Goal: Task Accomplishment & Management: Manage account settings

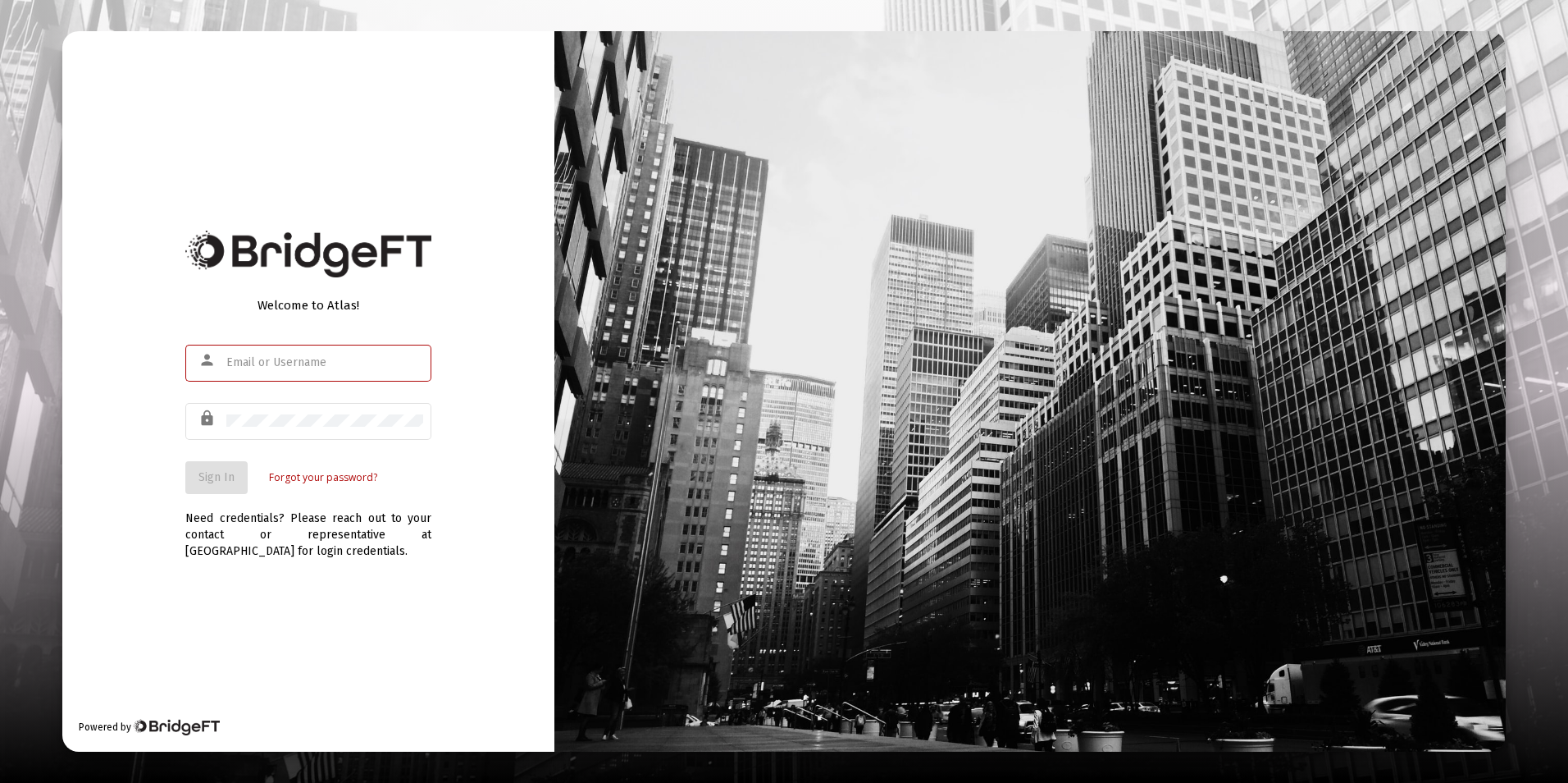
type input "dstrine@passivecapital.com"
click at [218, 474] on span "Sign In" at bounding box center [217, 477] width 36 height 14
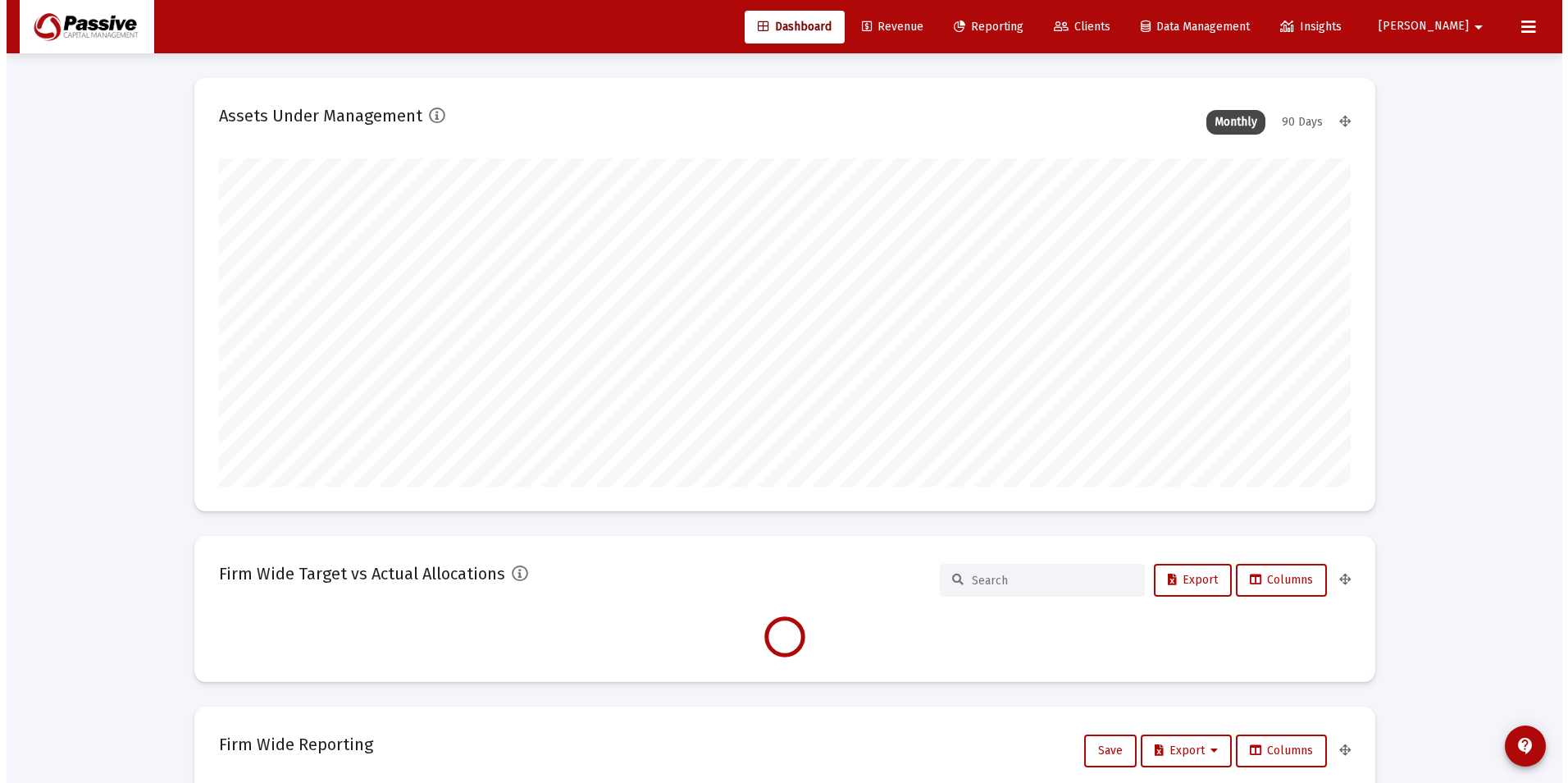
scroll to position [328, 1132]
click at [1030, 36] on link "Reporting" at bounding box center [982, 27] width 96 height 33
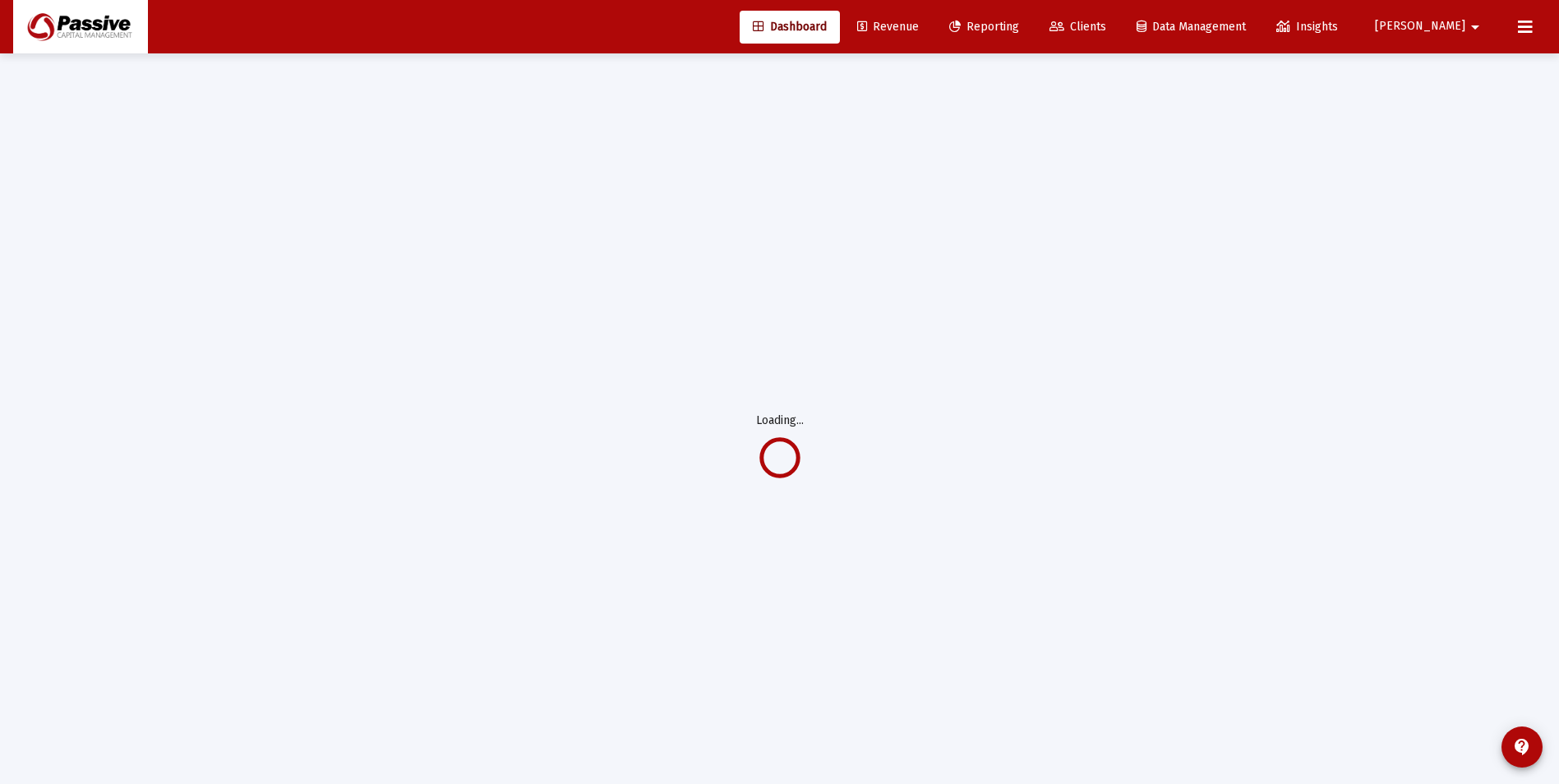
click at [1020, 32] on span "Reporting" at bounding box center [984, 26] width 70 height 14
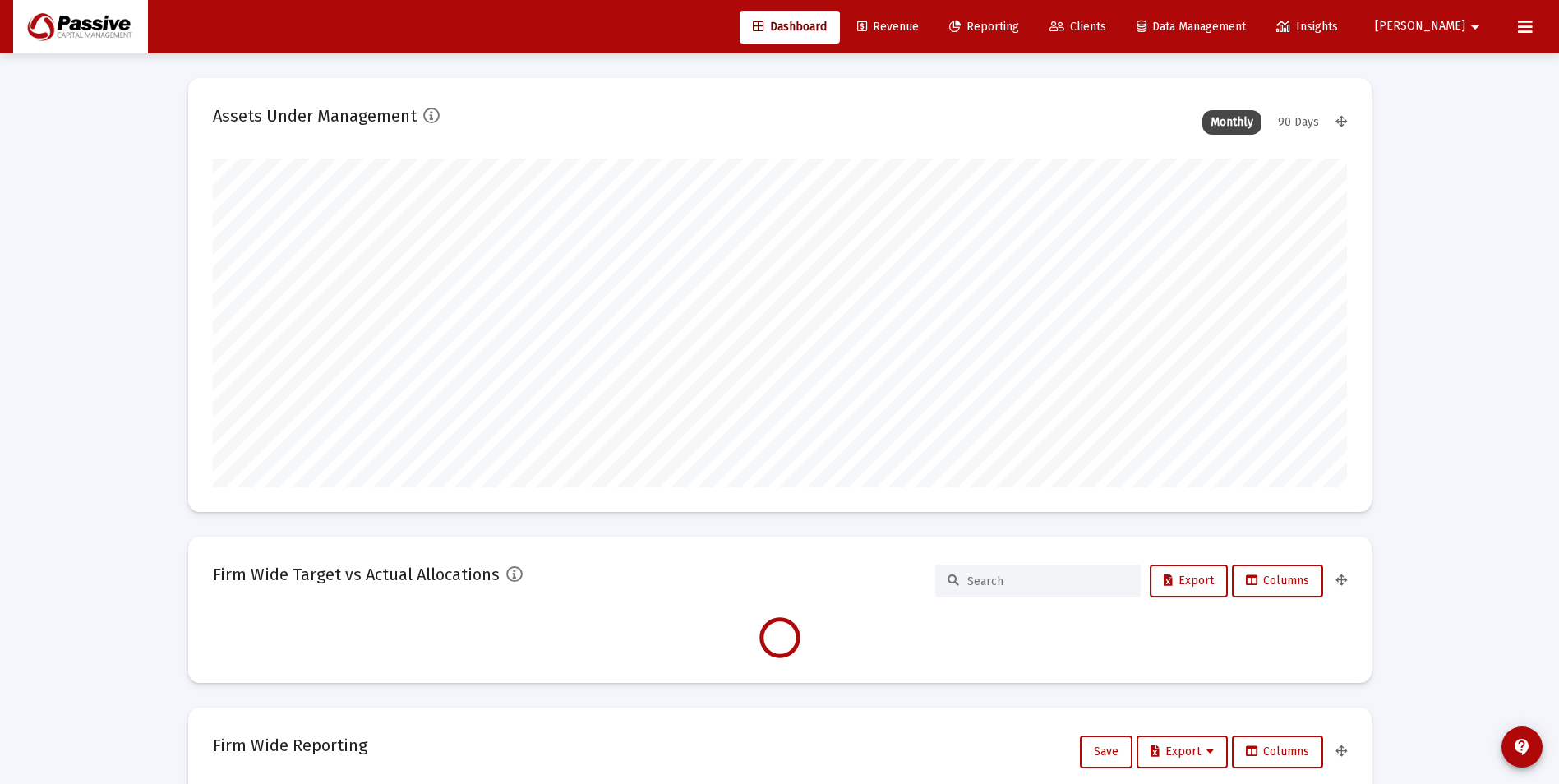
scroll to position [328, 611]
click at [1042, 7] on div "Dashboard Revenue Reporting Clients Data Management Insights [PERSON_NAME] arro…" at bounding box center [780, 26] width 1533 height 53
type input "[DATE]"
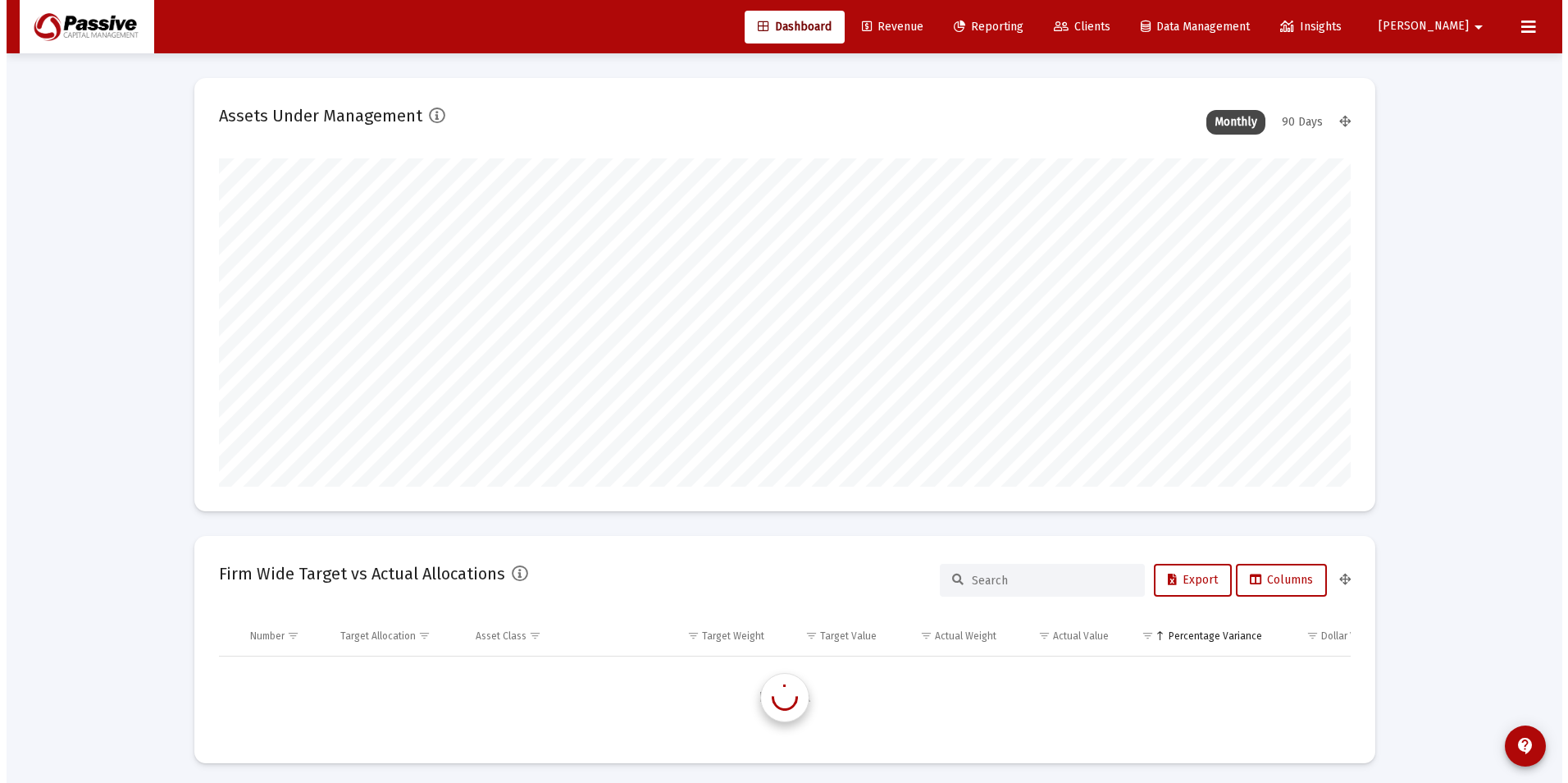
scroll to position [1575, 0]
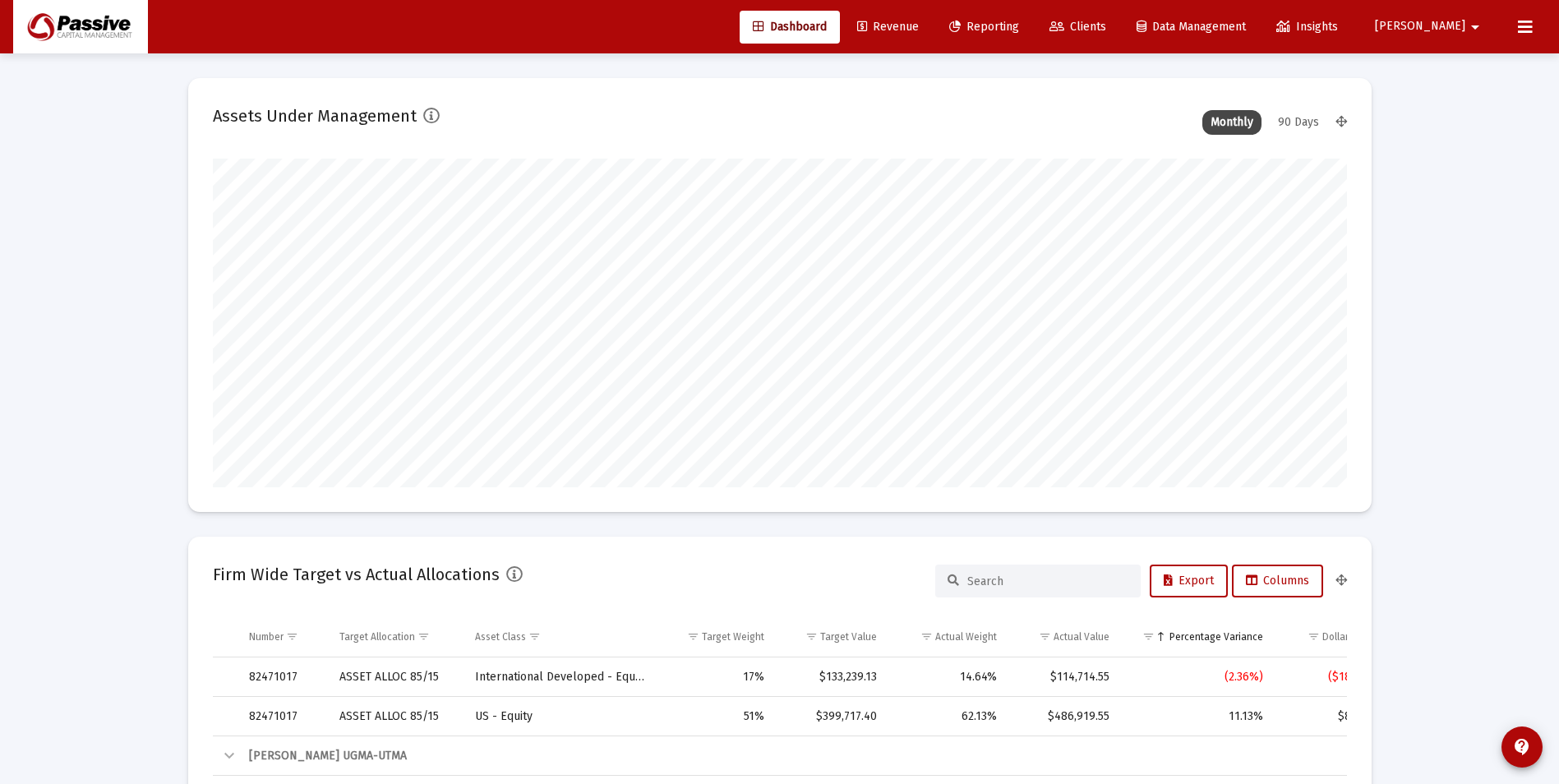
click at [1020, 30] on span "Reporting" at bounding box center [984, 26] width 70 height 14
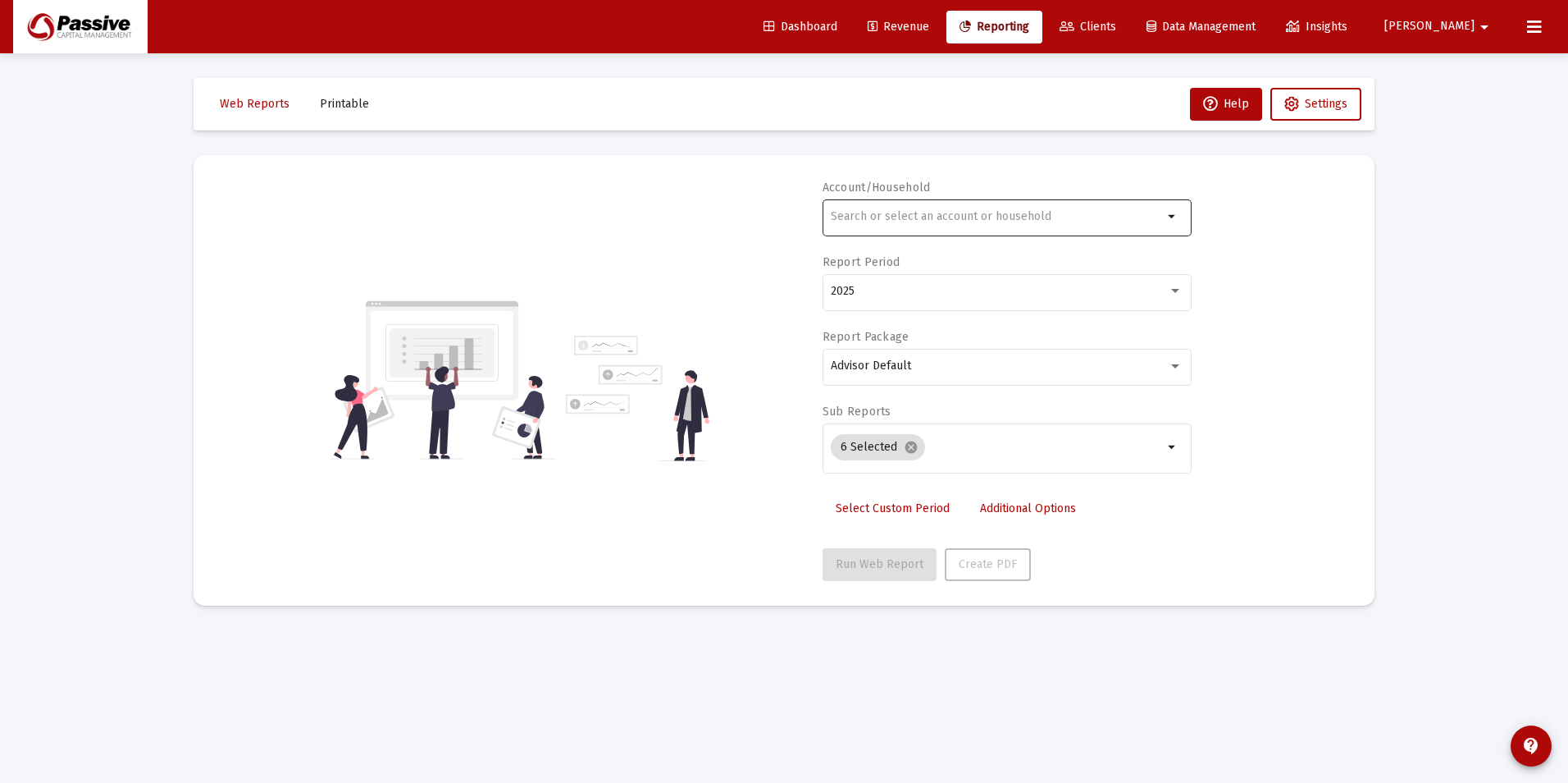
click at [1016, 224] on div at bounding box center [997, 216] width 332 height 41
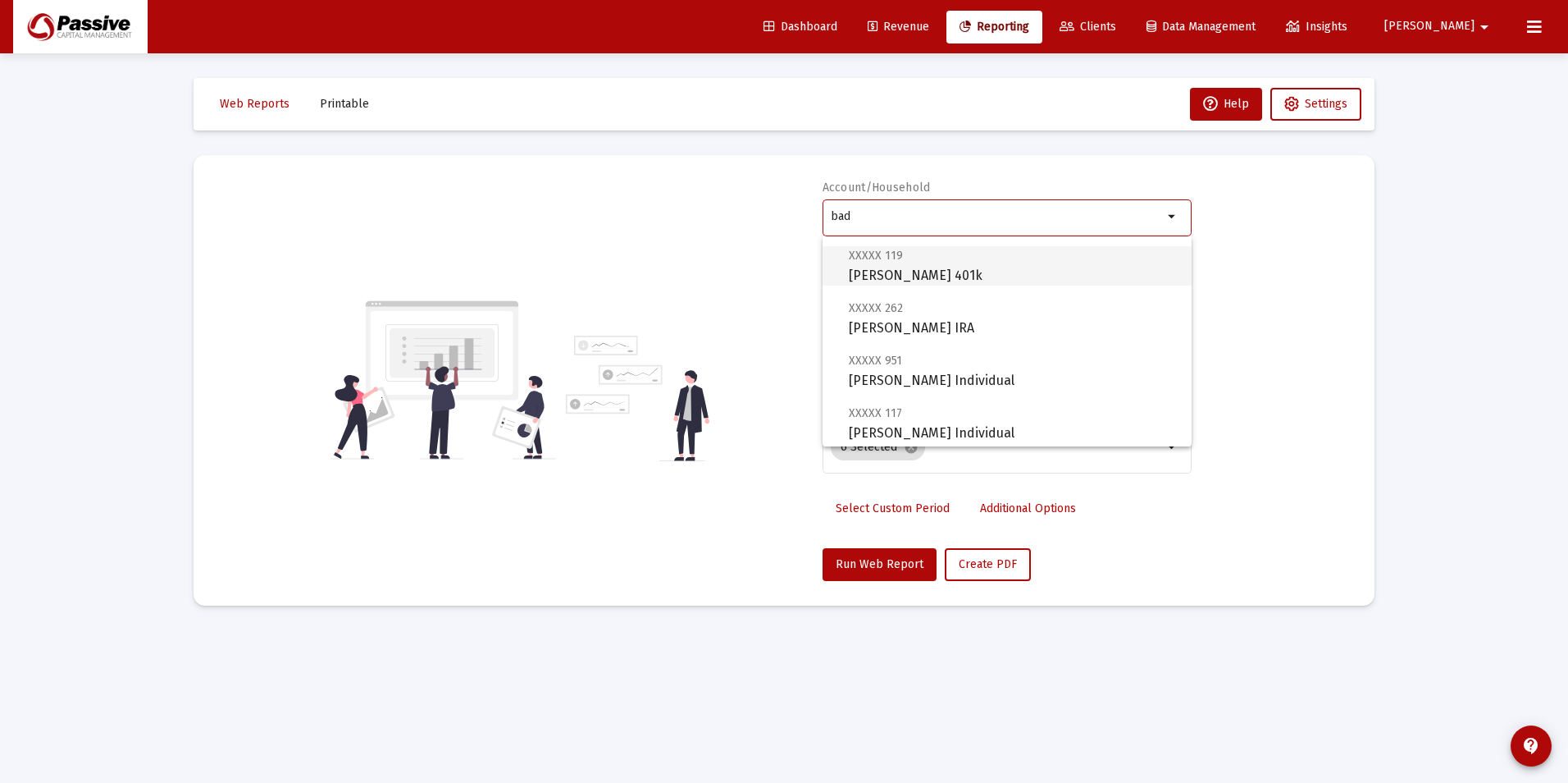
scroll to position [164, 0]
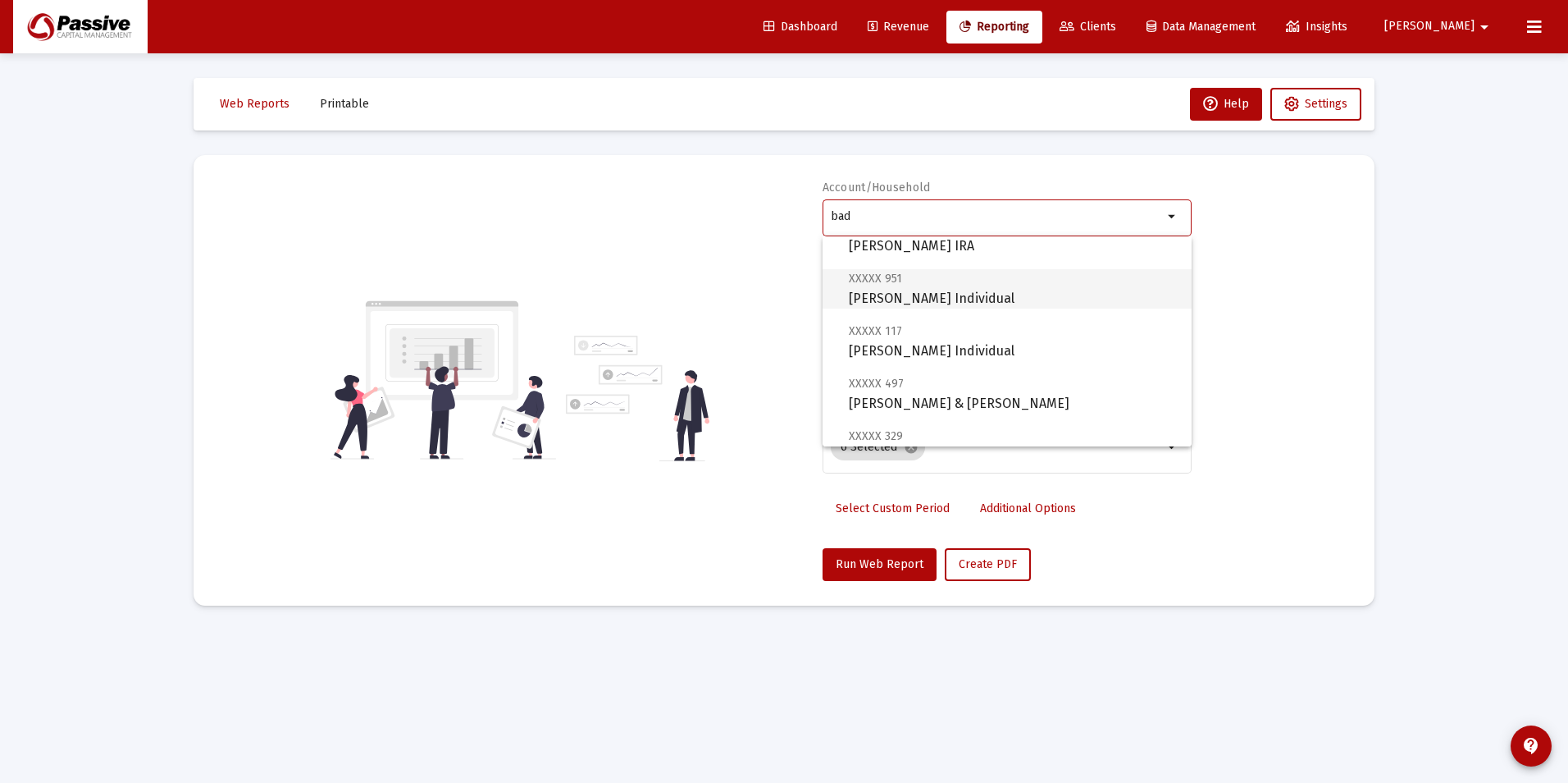
click at [1006, 303] on span "XXXXX 951 [PERSON_NAME] Individual" at bounding box center [1013, 288] width 329 height 41
type input "[PERSON_NAME] Individual"
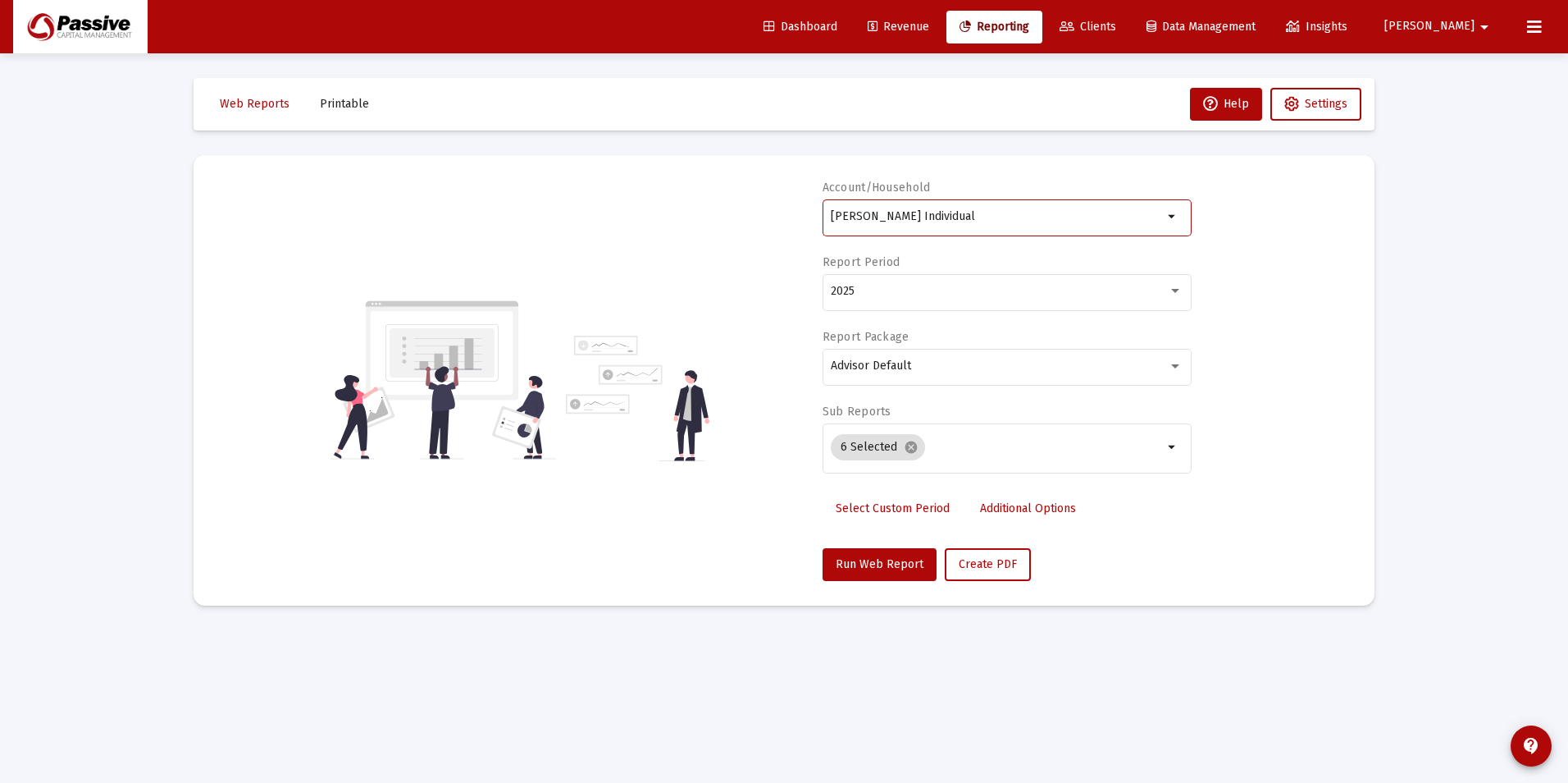
click at [982, 218] on input "[PERSON_NAME] Individual" at bounding box center [997, 217] width 332 height 14
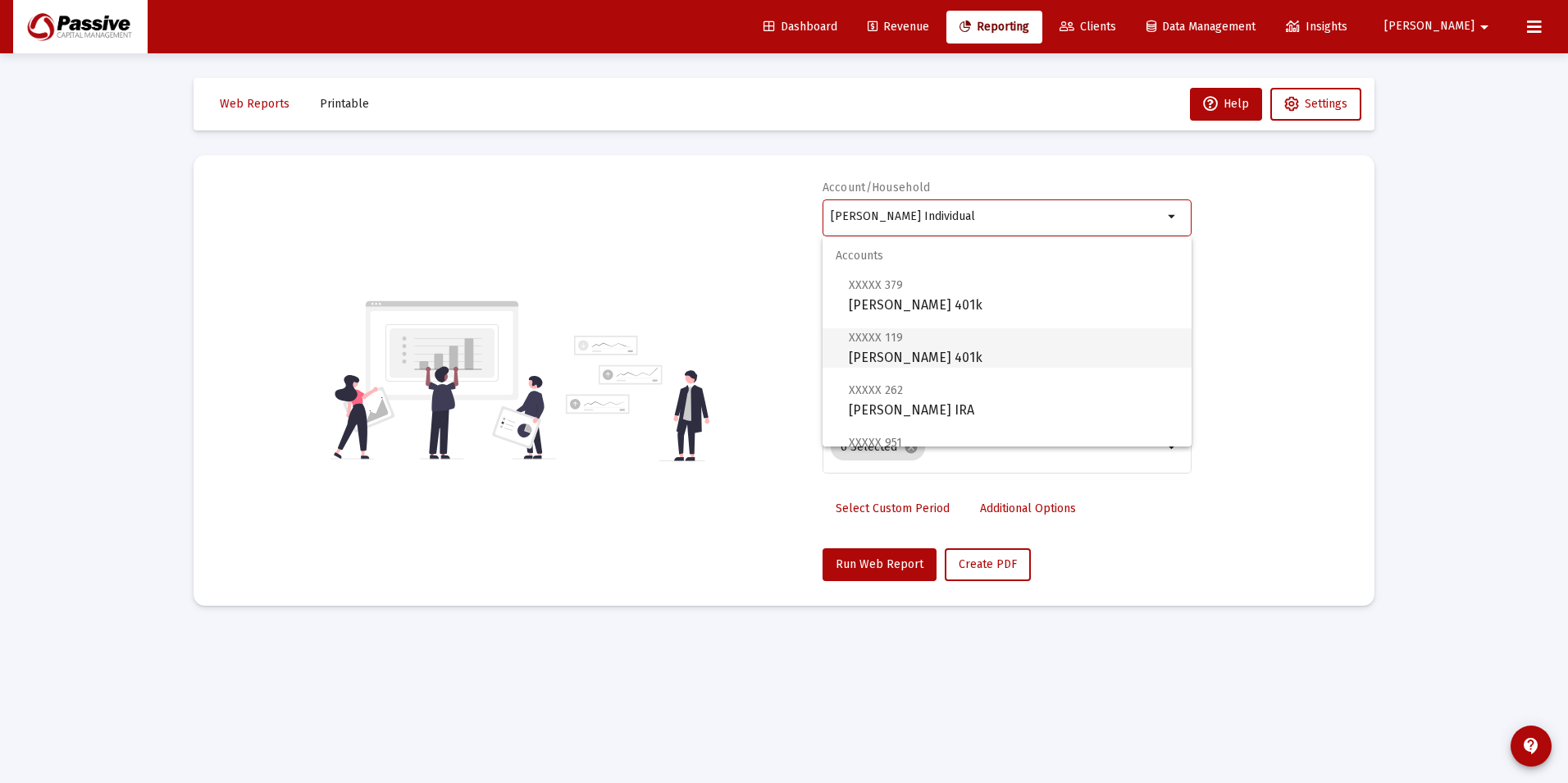
scroll to position [82, 0]
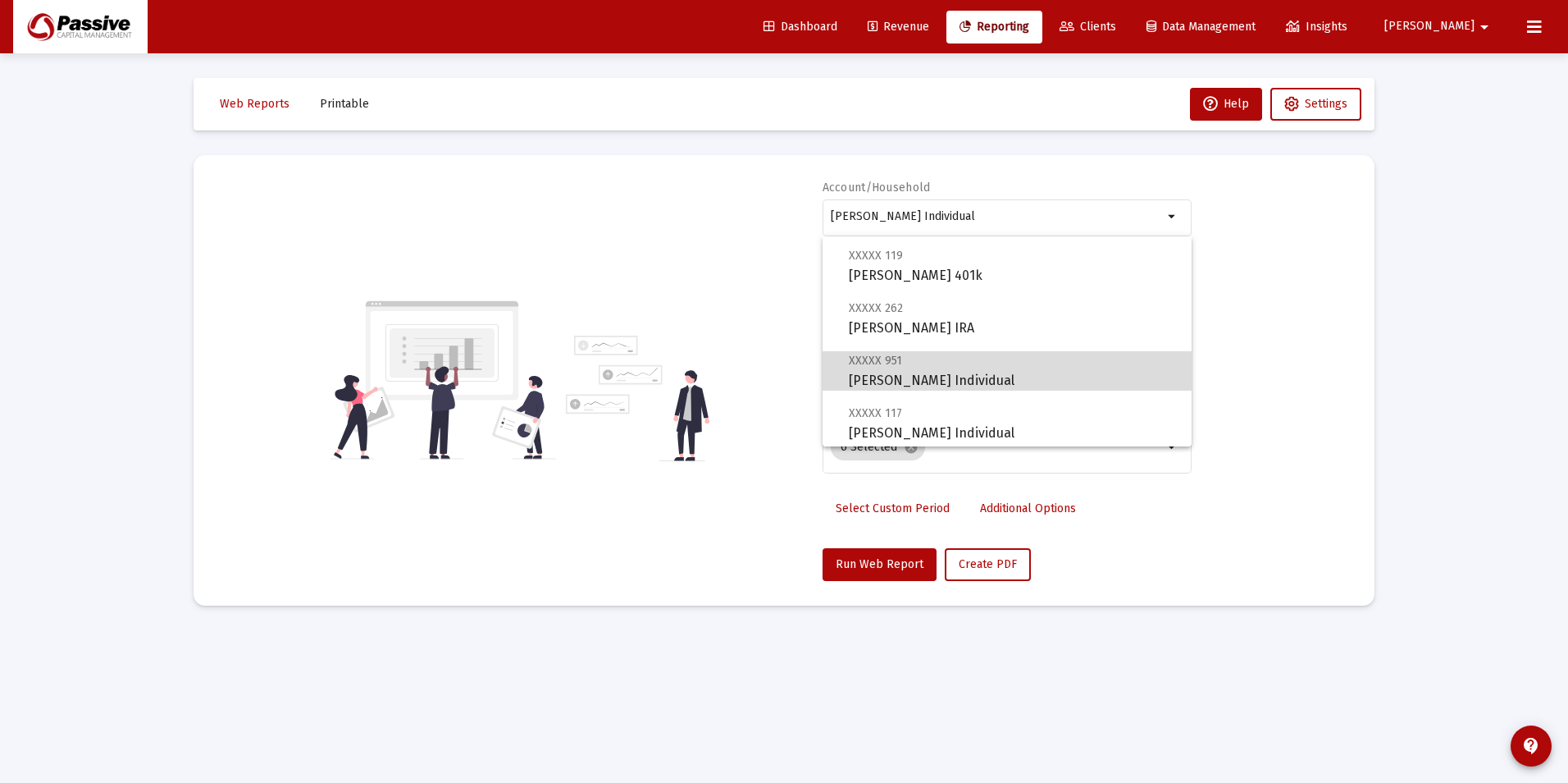
click at [1038, 376] on span "XXXXX 951 [PERSON_NAME] Individual" at bounding box center [1013, 370] width 329 height 41
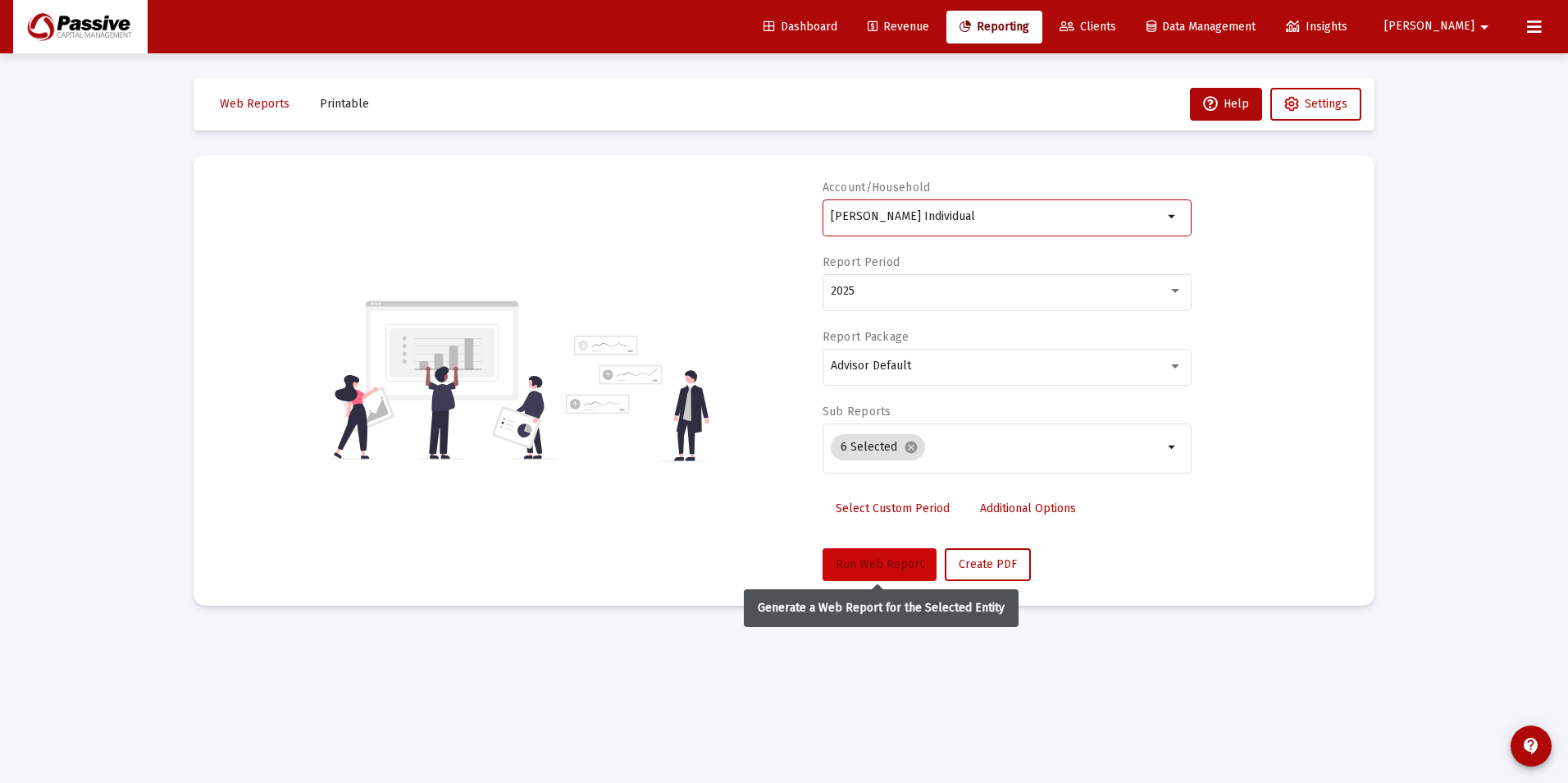
click at [893, 563] on span "Run Web Report" at bounding box center [879, 564] width 88 height 14
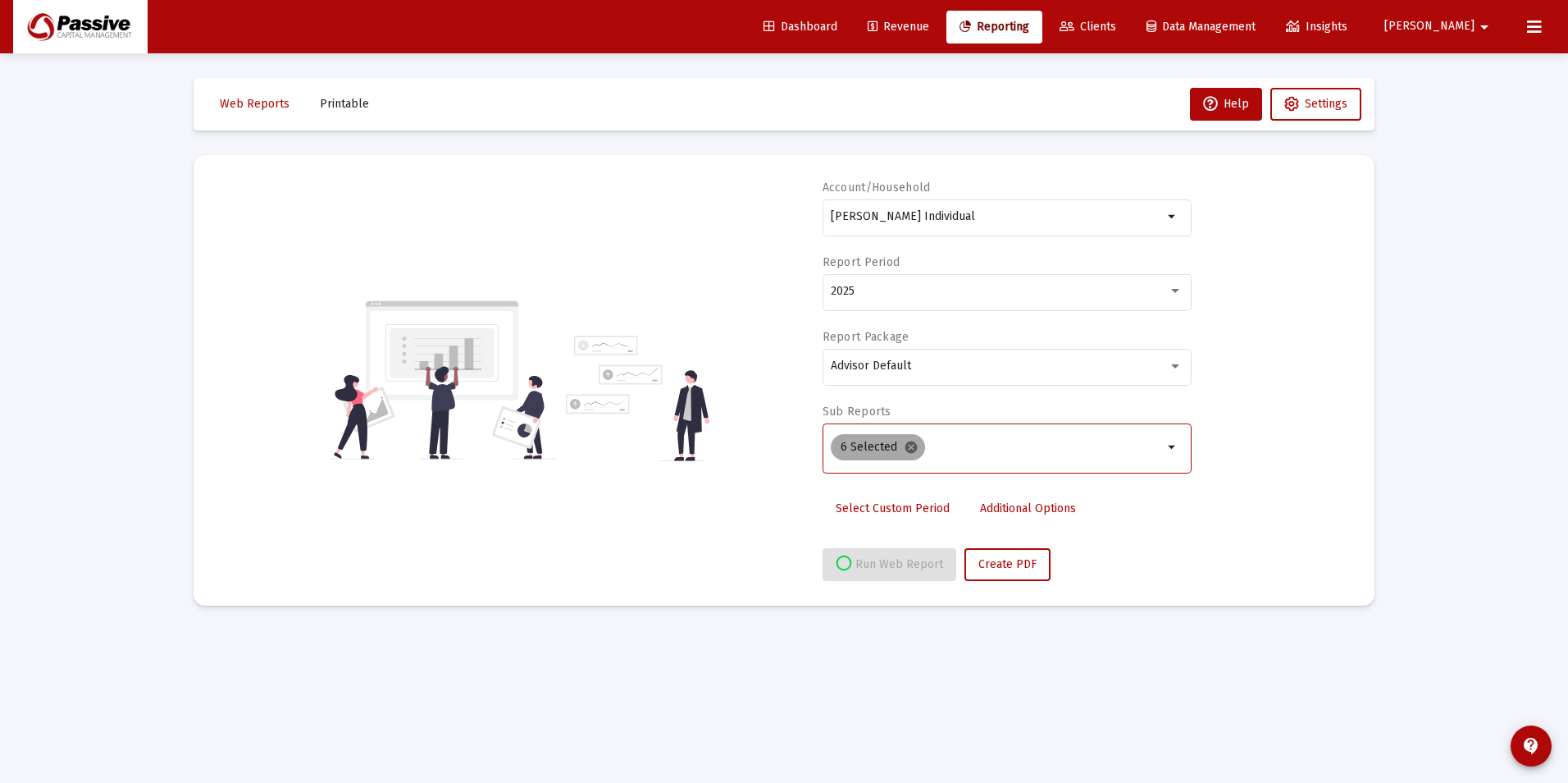
click at [912, 445] on mat-icon "cancel" at bounding box center [911, 447] width 14 height 14
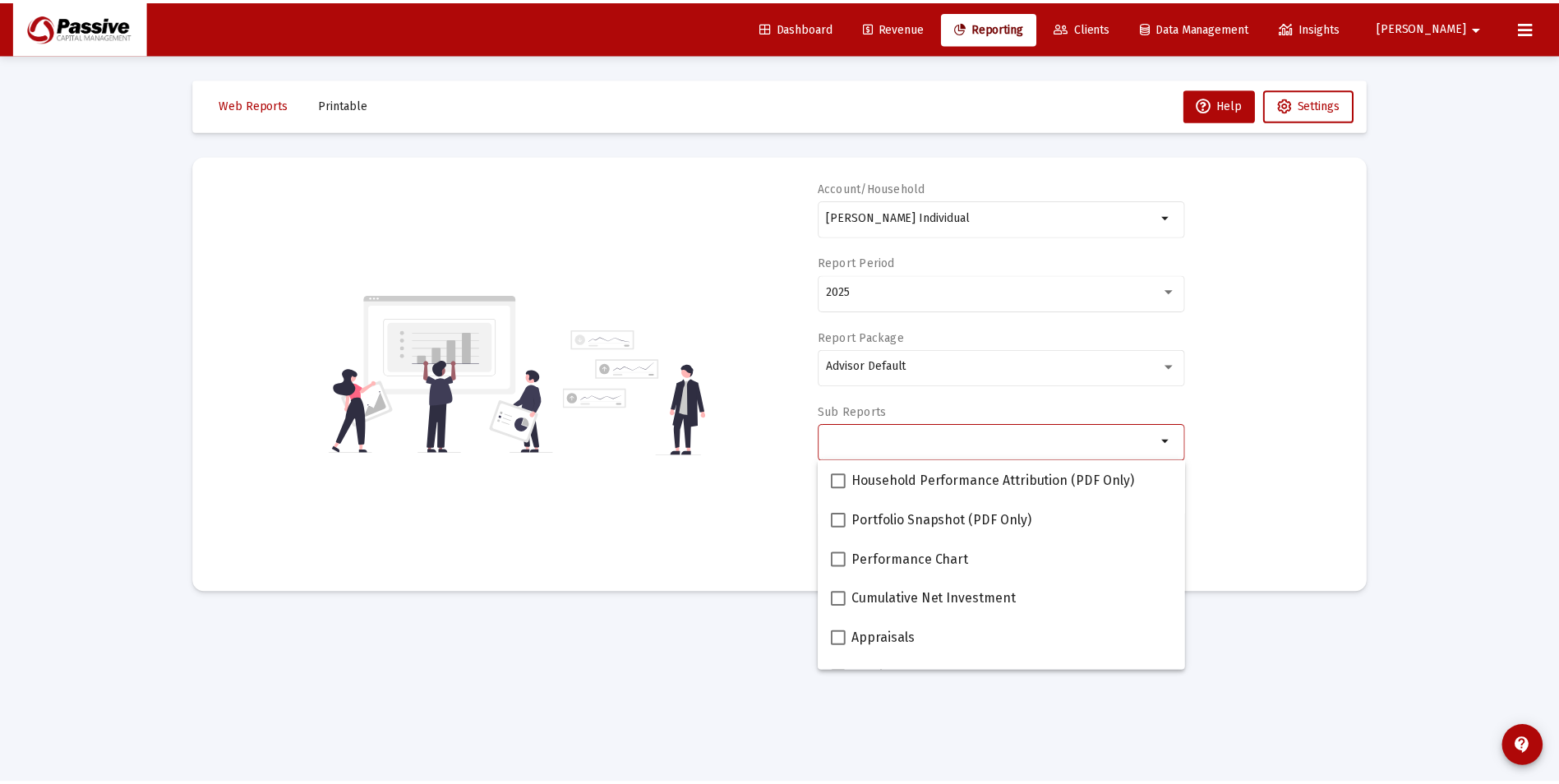
scroll to position [165, 0]
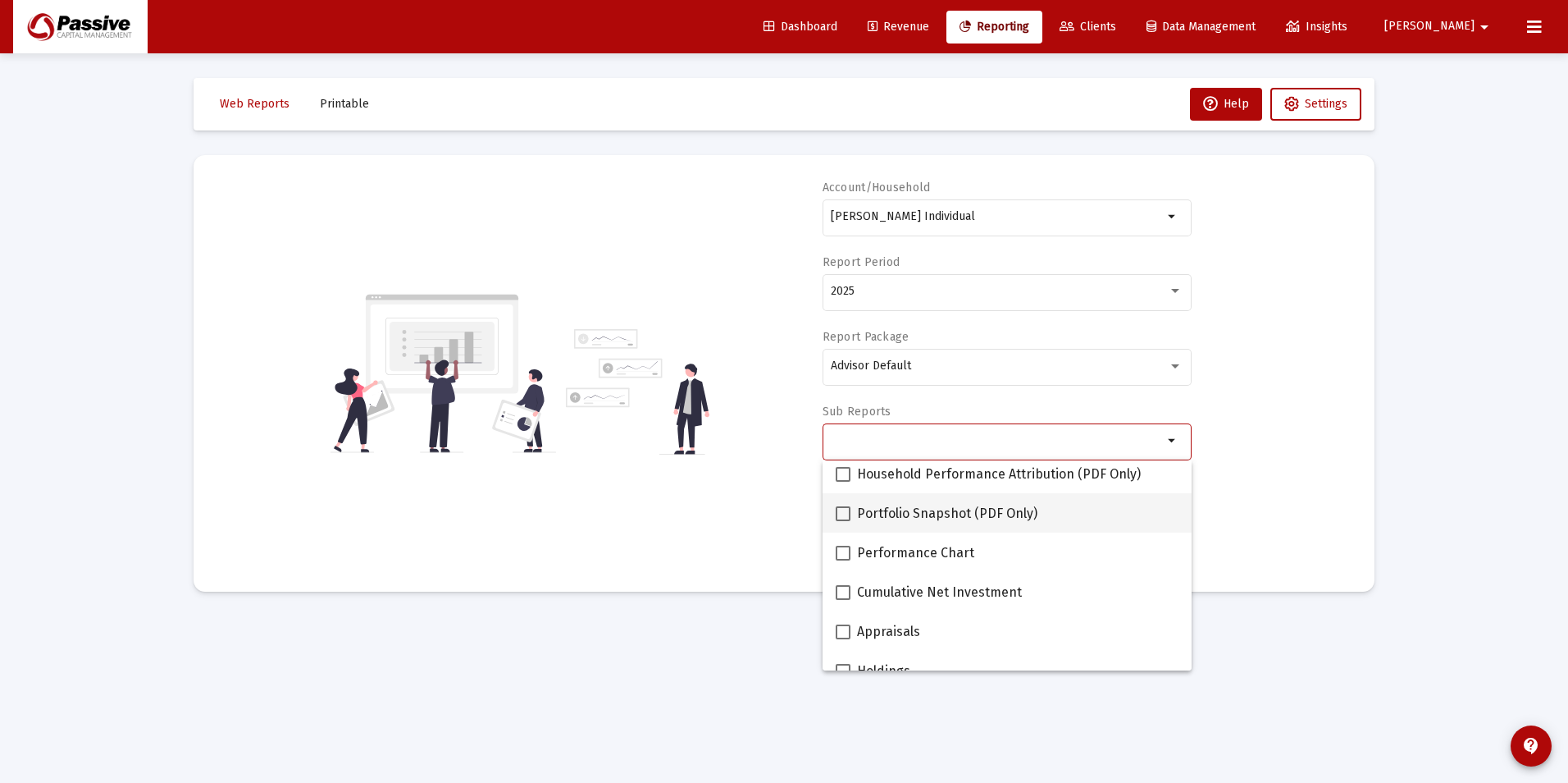
click at [953, 509] on span "Portfolio Snapshot (PDF Only)" at bounding box center [947, 514] width 181 height 20
click at [843, 521] on input "Portfolio Snapshot (PDF Only)" at bounding box center [842, 521] width 1 height 1
checkbox input "true"
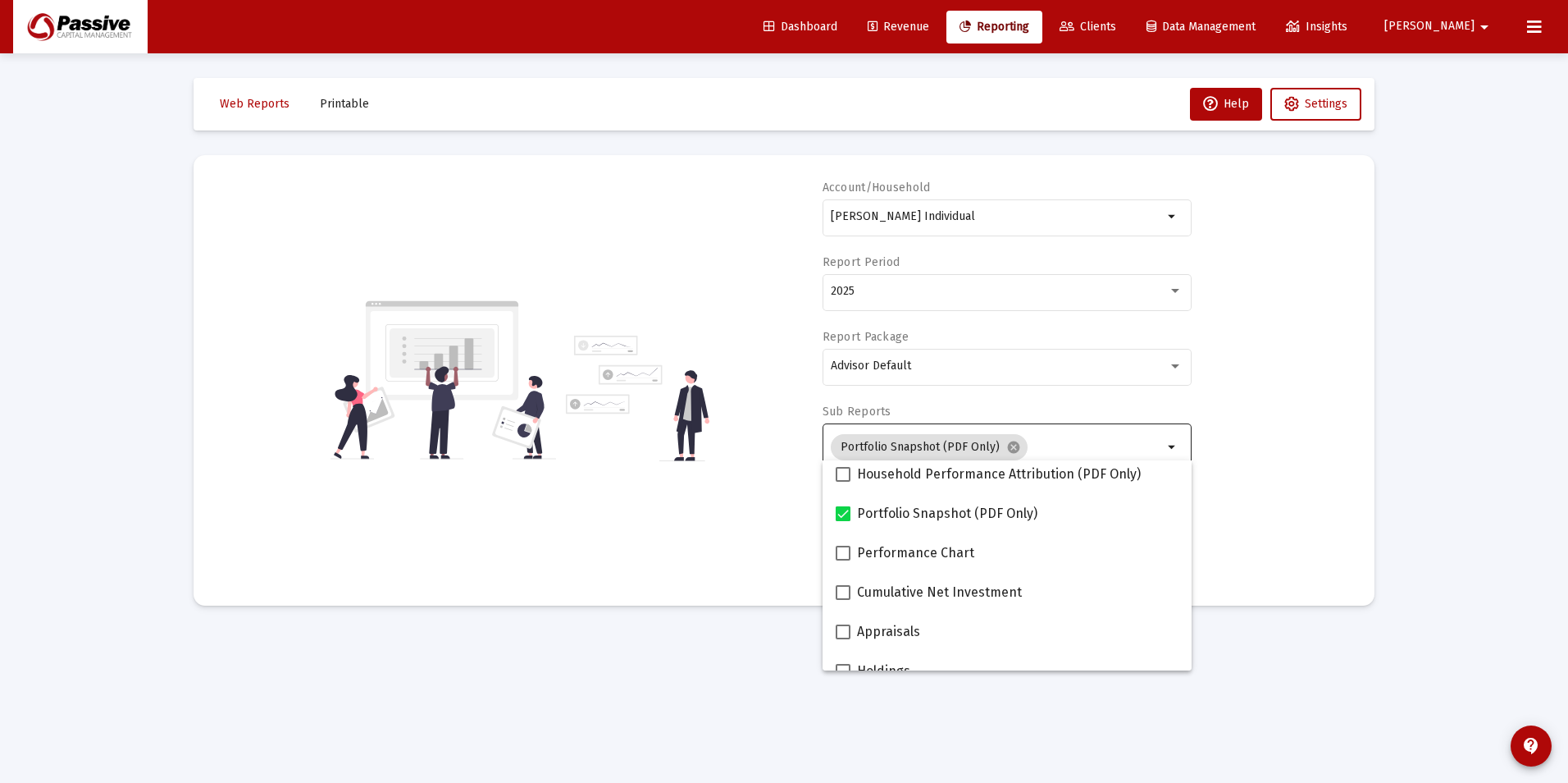
click at [738, 623] on div "Web Reports Printable Help Settings Account/Household [PERSON_NAME] Individual …" at bounding box center [784, 341] width 1230 height 577
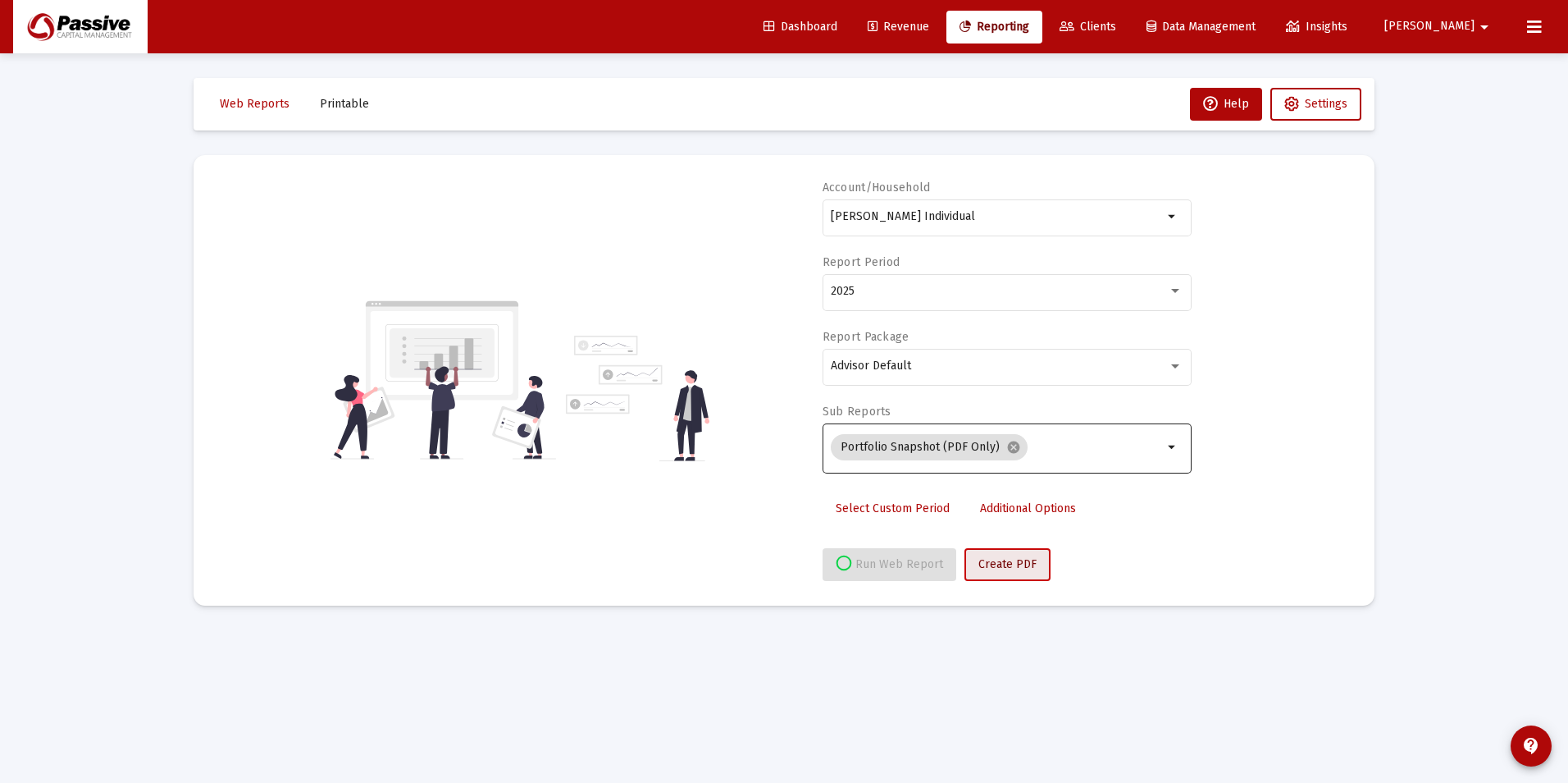
click at [1008, 557] on span "Create PDF" at bounding box center [1007, 564] width 59 height 14
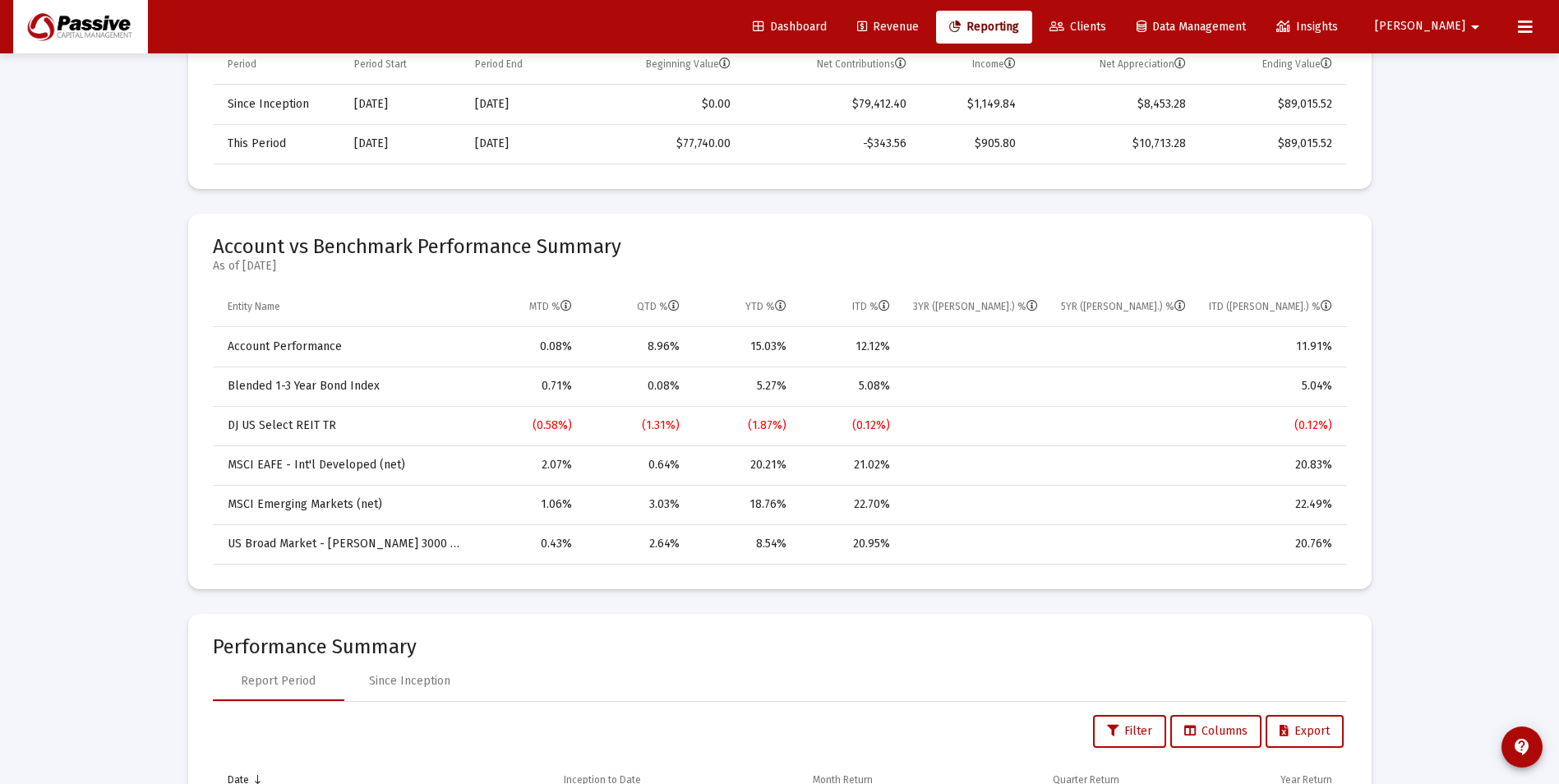
scroll to position [657, 0]
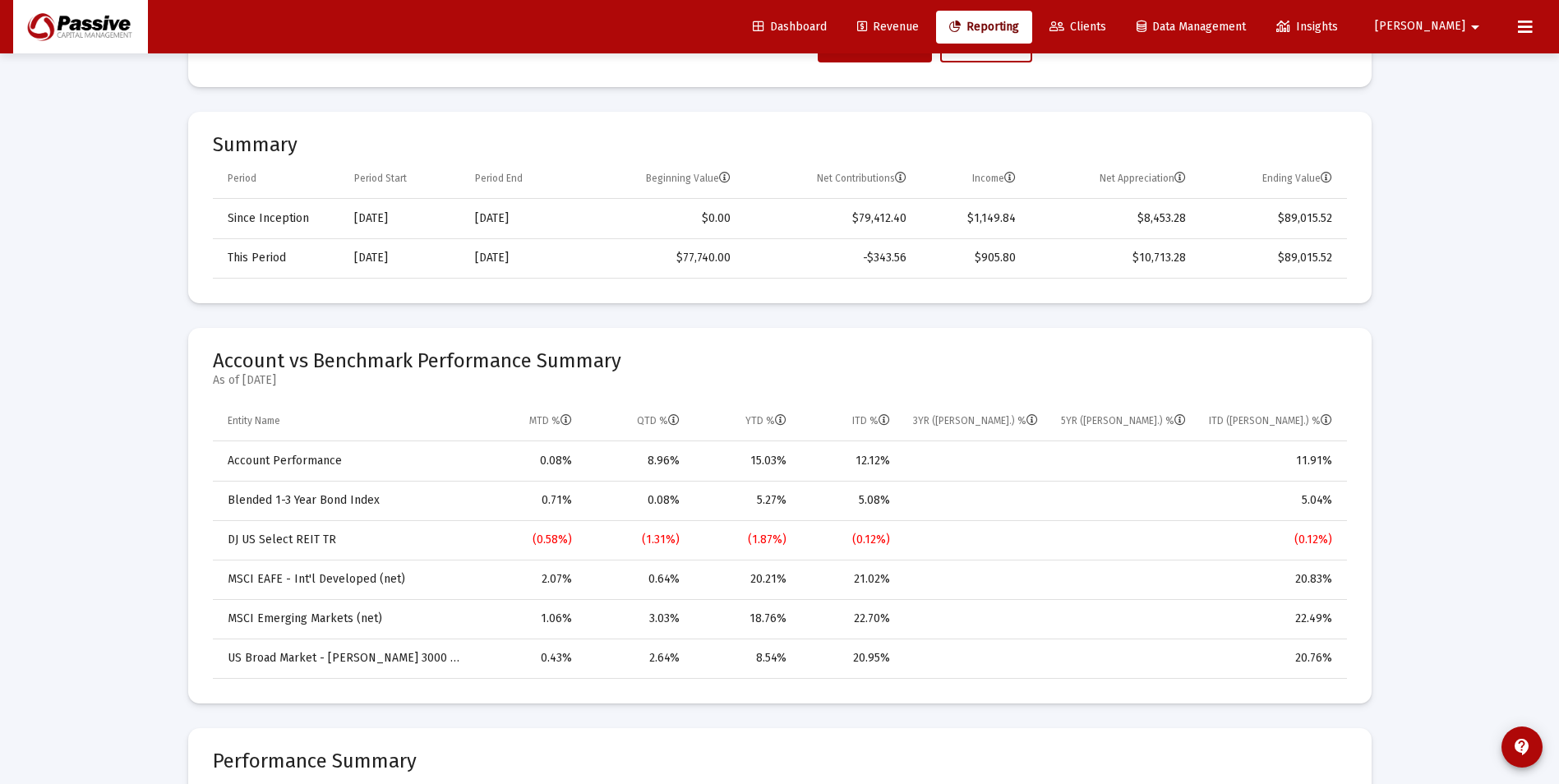
scroll to position [493, 0]
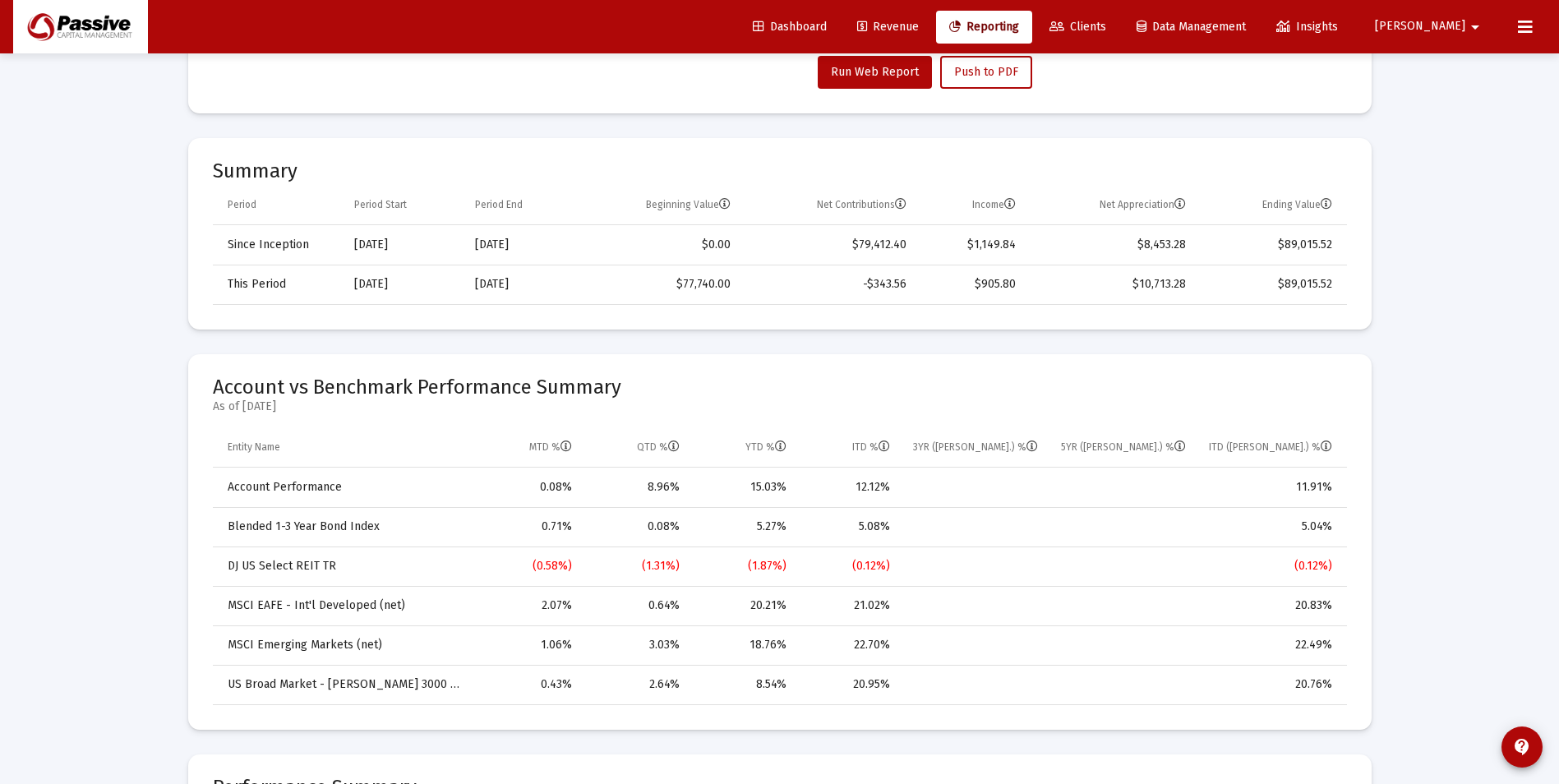
drag, startPoint x: 421, startPoint y: 244, endPoint x: 356, endPoint y: 244, distance: 65.0
click at [356, 244] on div "[DATE]" at bounding box center [404, 245] width 98 height 16
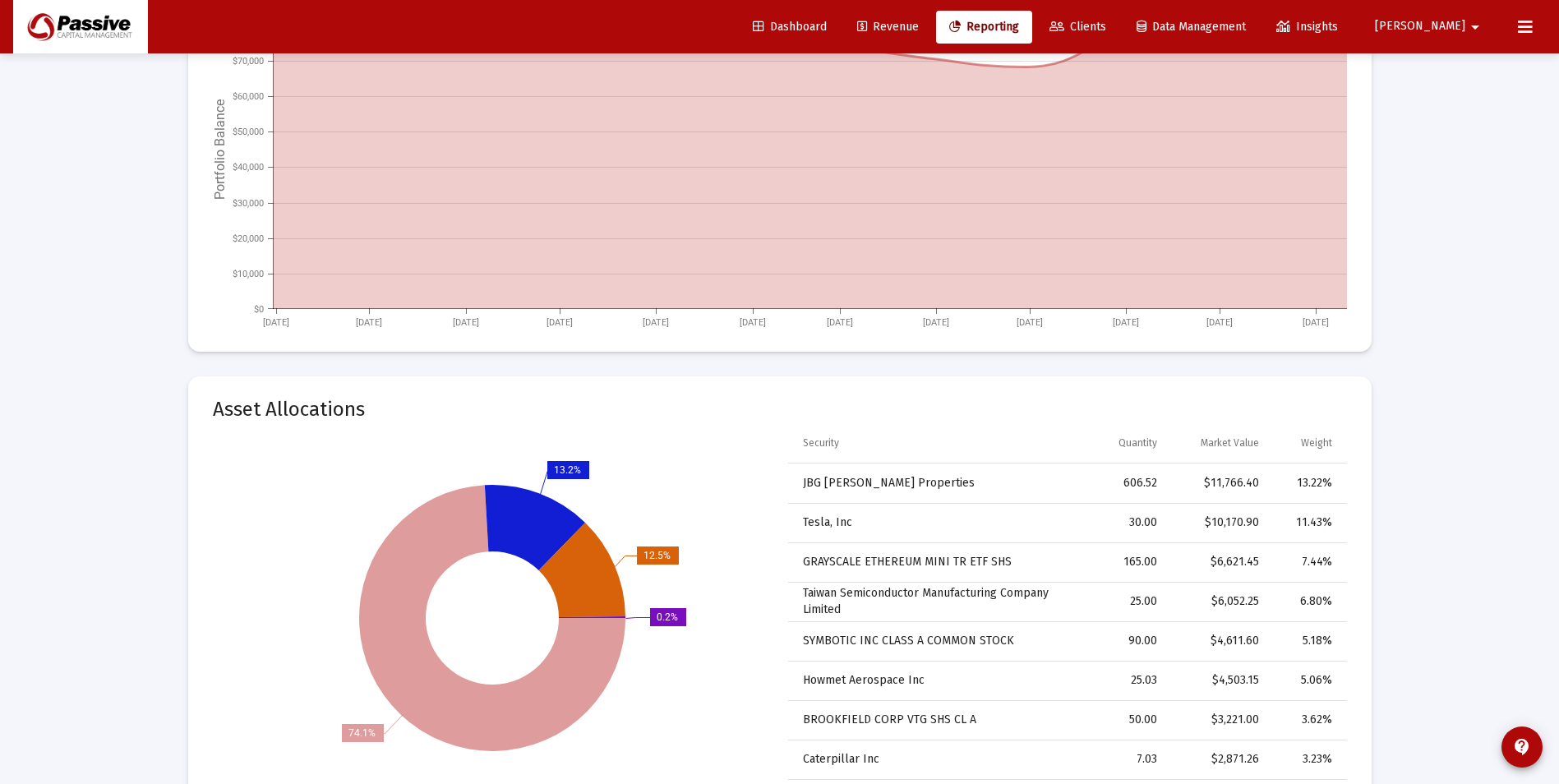
scroll to position [2054, 0]
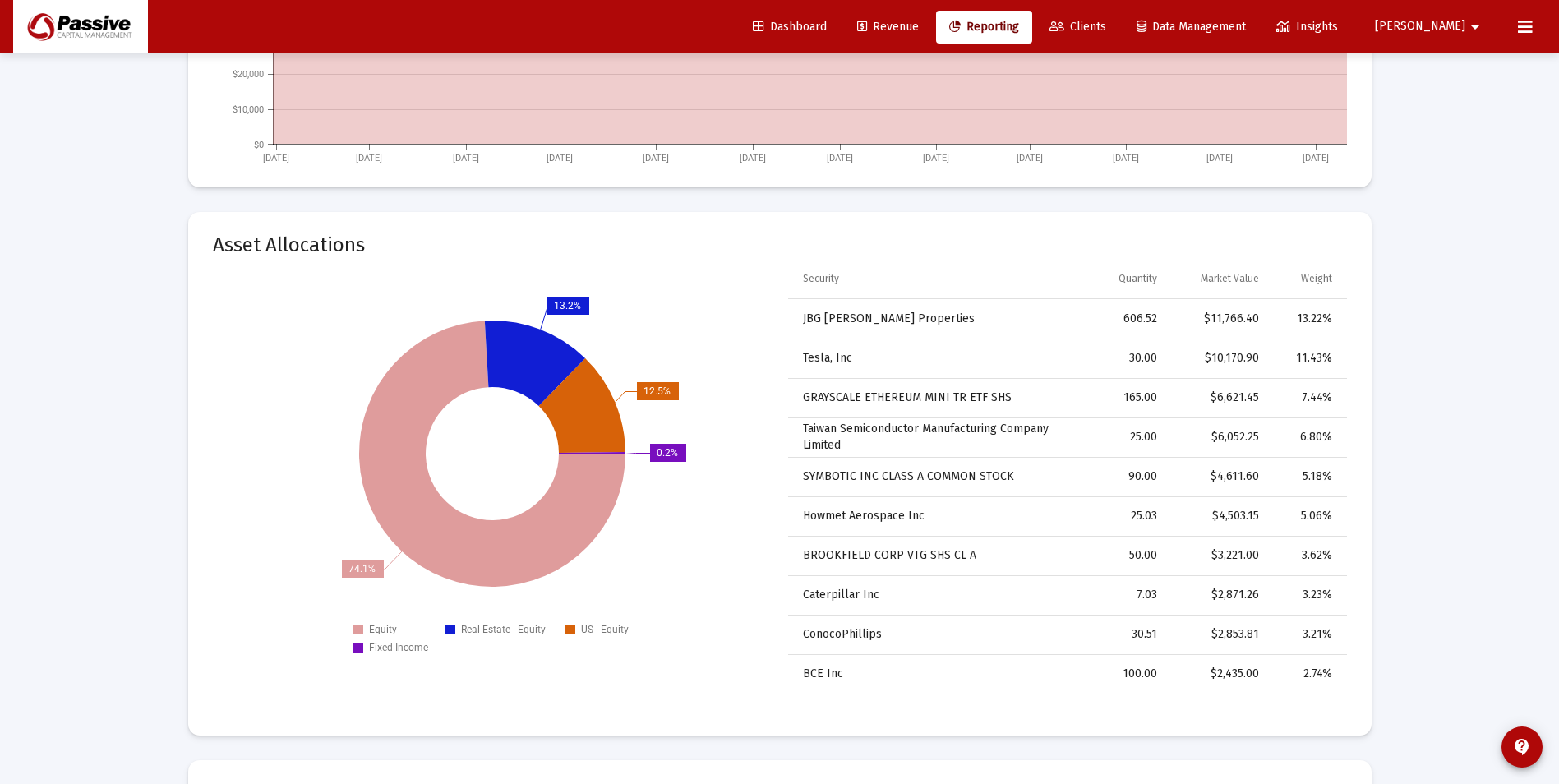
click at [827, 26] on span "Dashboard" at bounding box center [790, 26] width 74 height 14
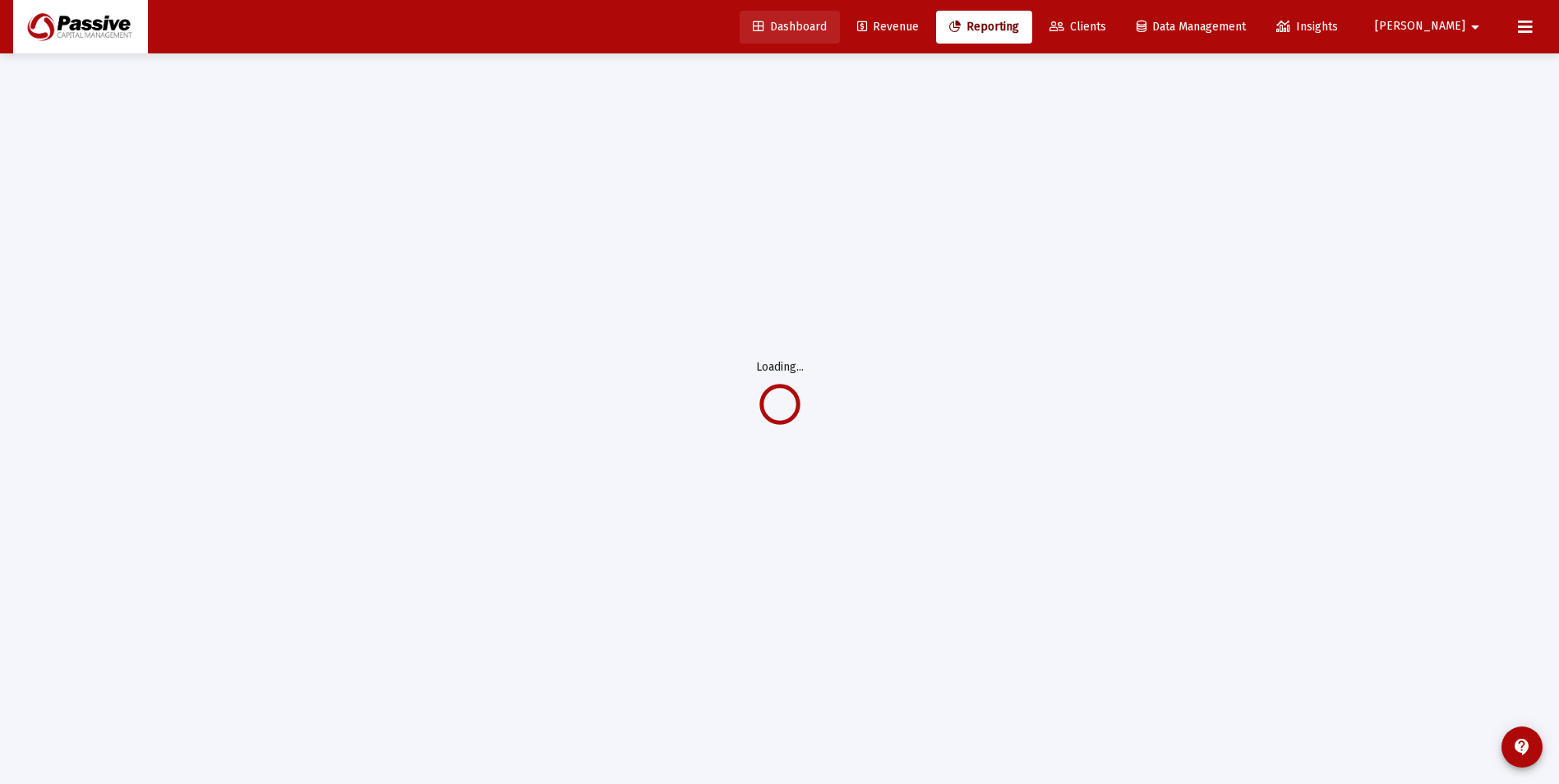
scroll to position [53, 0]
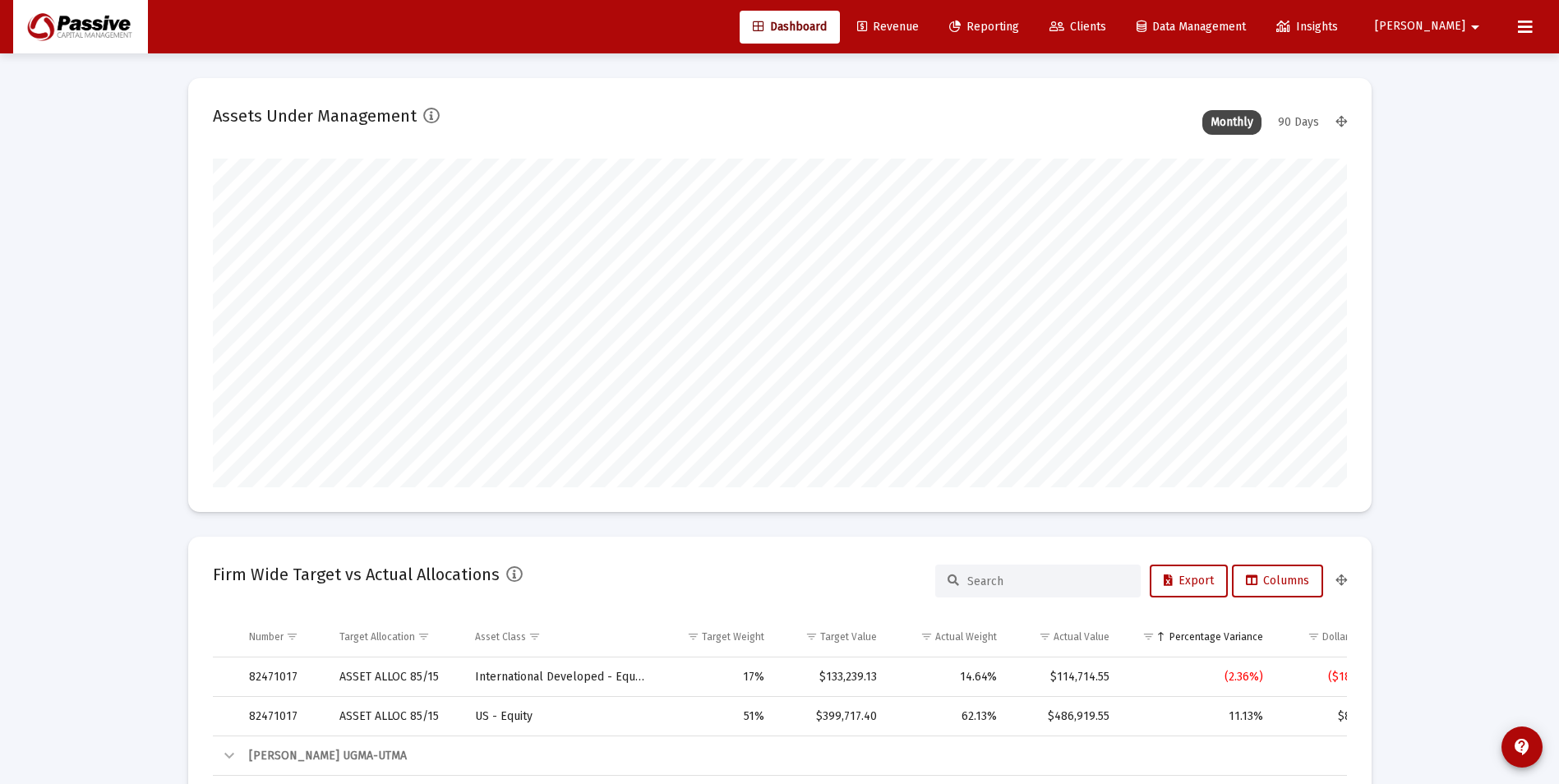
click at [1318, 126] on div "90 Days" at bounding box center [1299, 122] width 58 height 24
click at [763, 541] on mat-card "Firm Wide Target vs Actual Allocations Export Columns Number Target Allocation …" at bounding box center [780, 794] width 1184 height 516
click at [1474, 32] on mat-icon "arrow_drop_down" at bounding box center [1476, 27] width 20 height 33
click at [1474, 32] on div at bounding box center [779, 392] width 1559 height 784
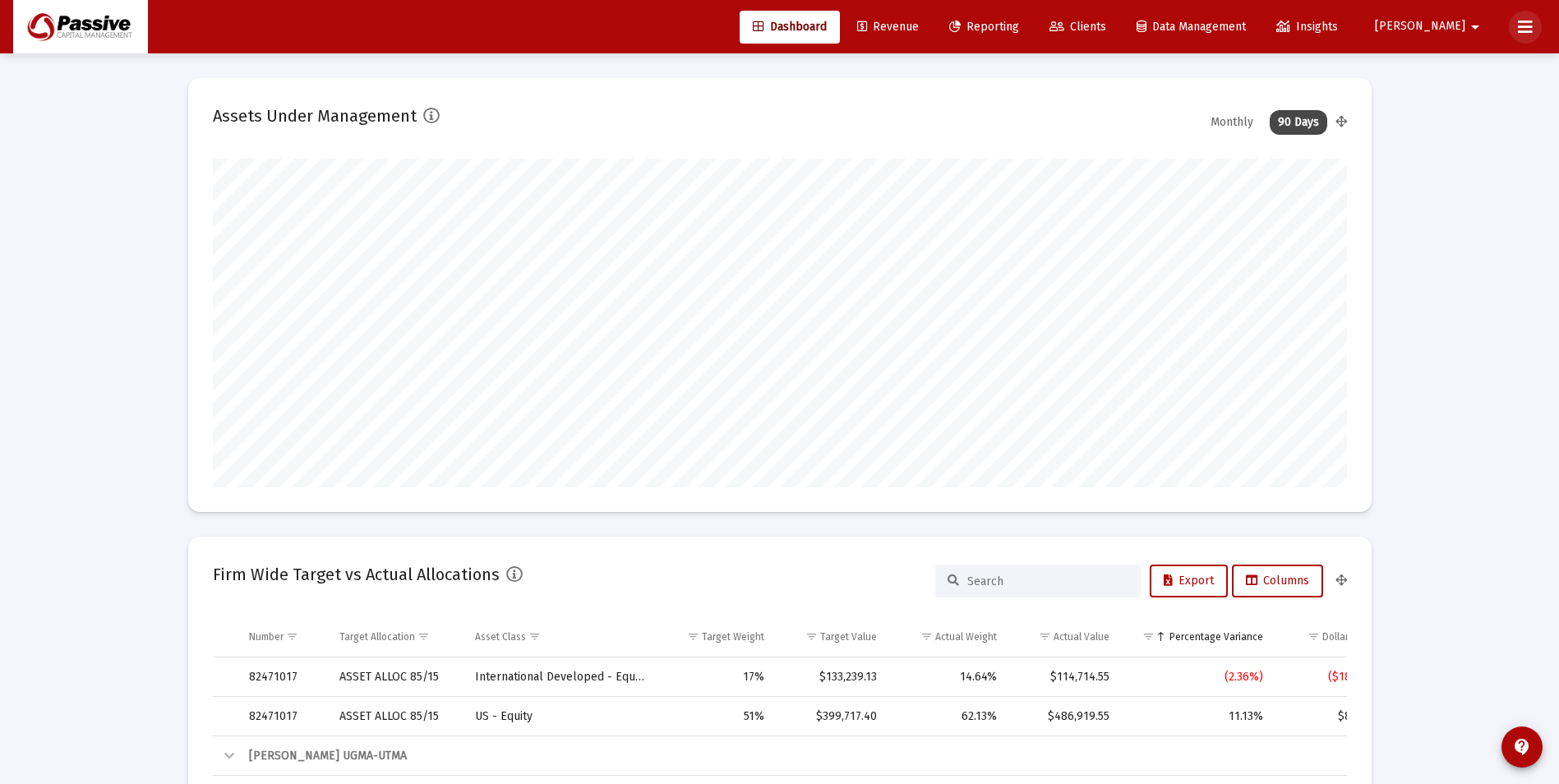
click at [1518, 28] on icon at bounding box center [1526, 27] width 14 height 20
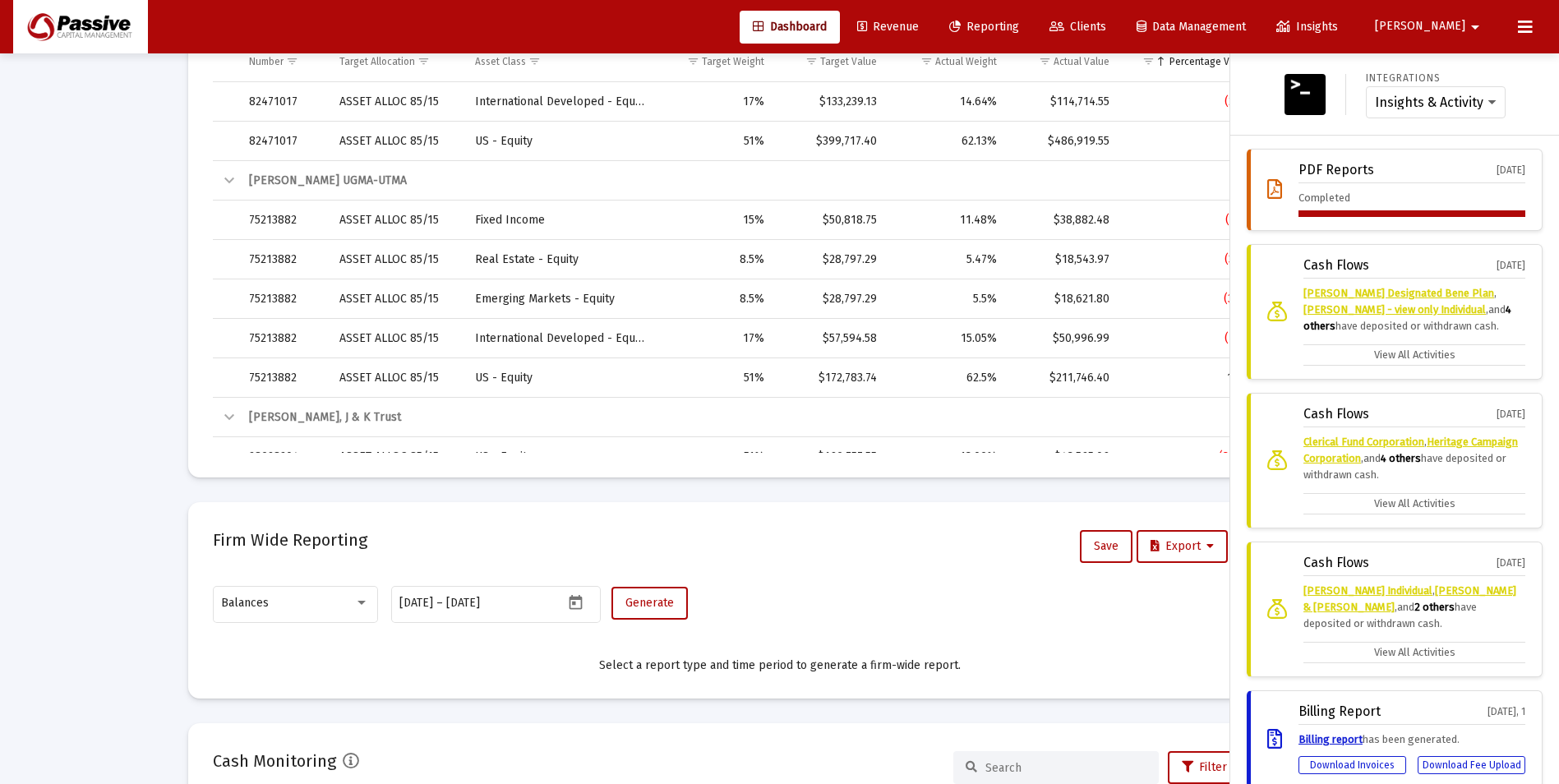
click at [1185, 161] on div at bounding box center [779, 392] width 1559 height 784
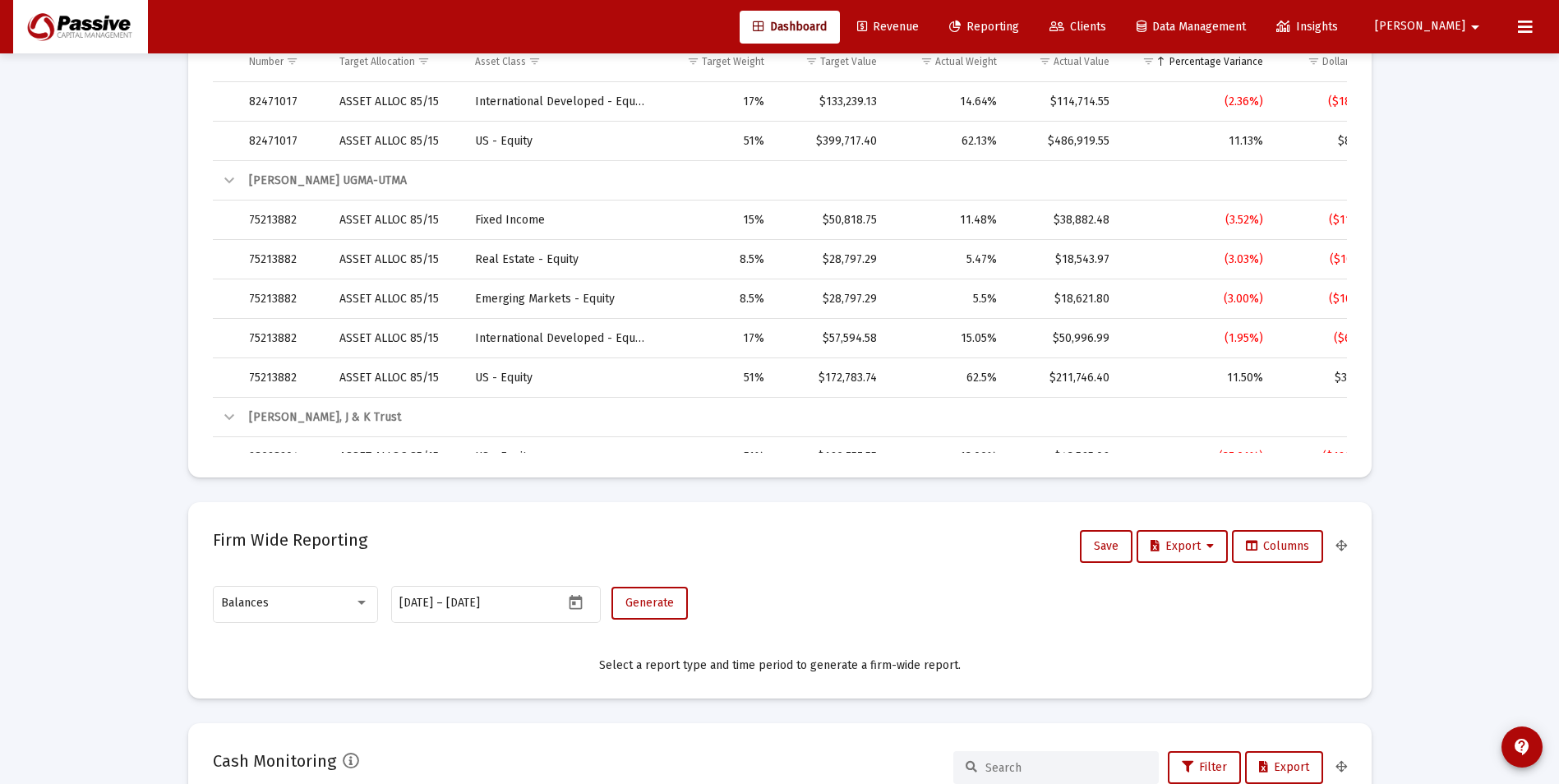
click at [222, 431] on td "Collapse" at bounding box center [224, 418] width 24 height 40
